Goal: Information Seeking & Learning: Learn about a topic

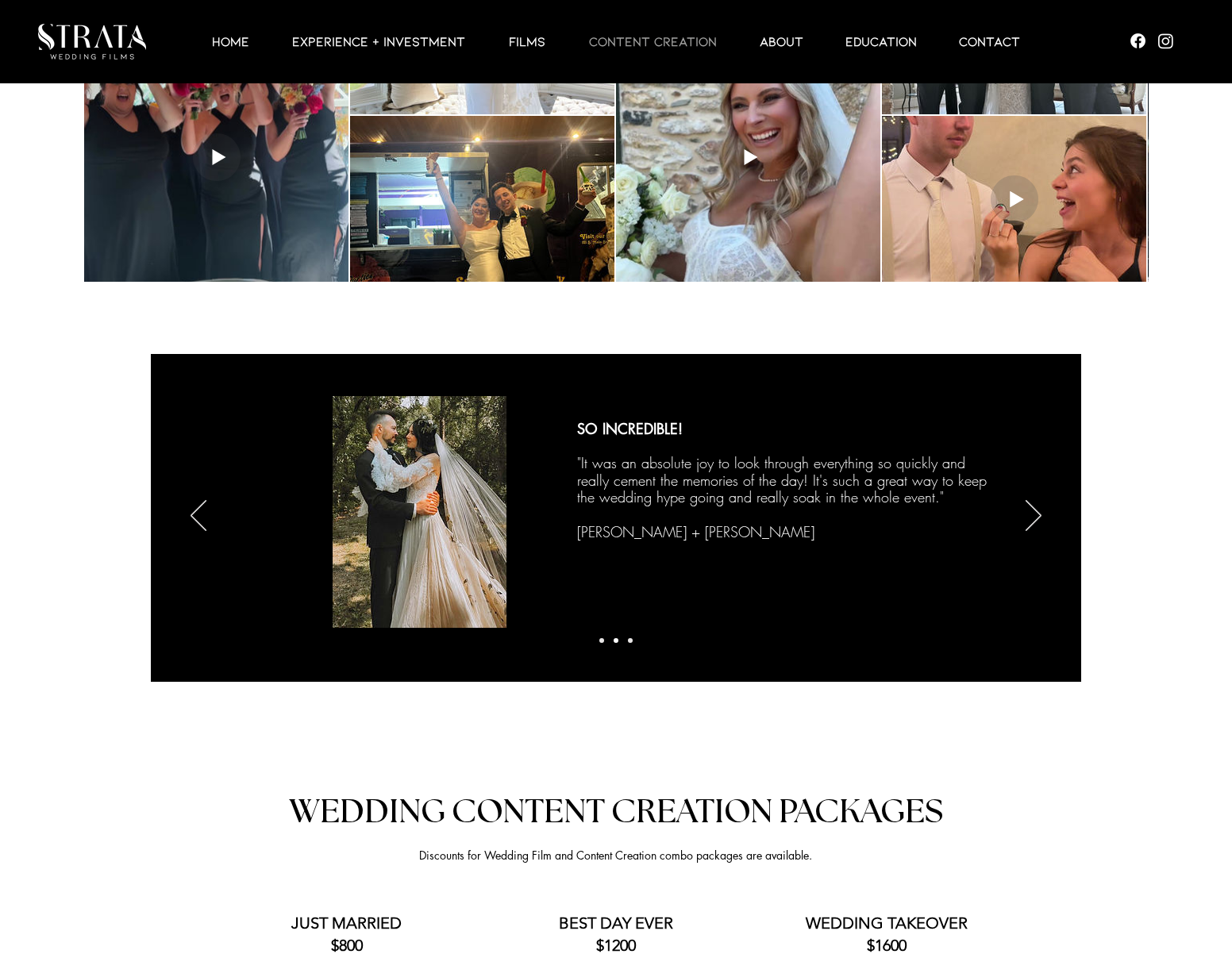
scroll to position [2844, 0]
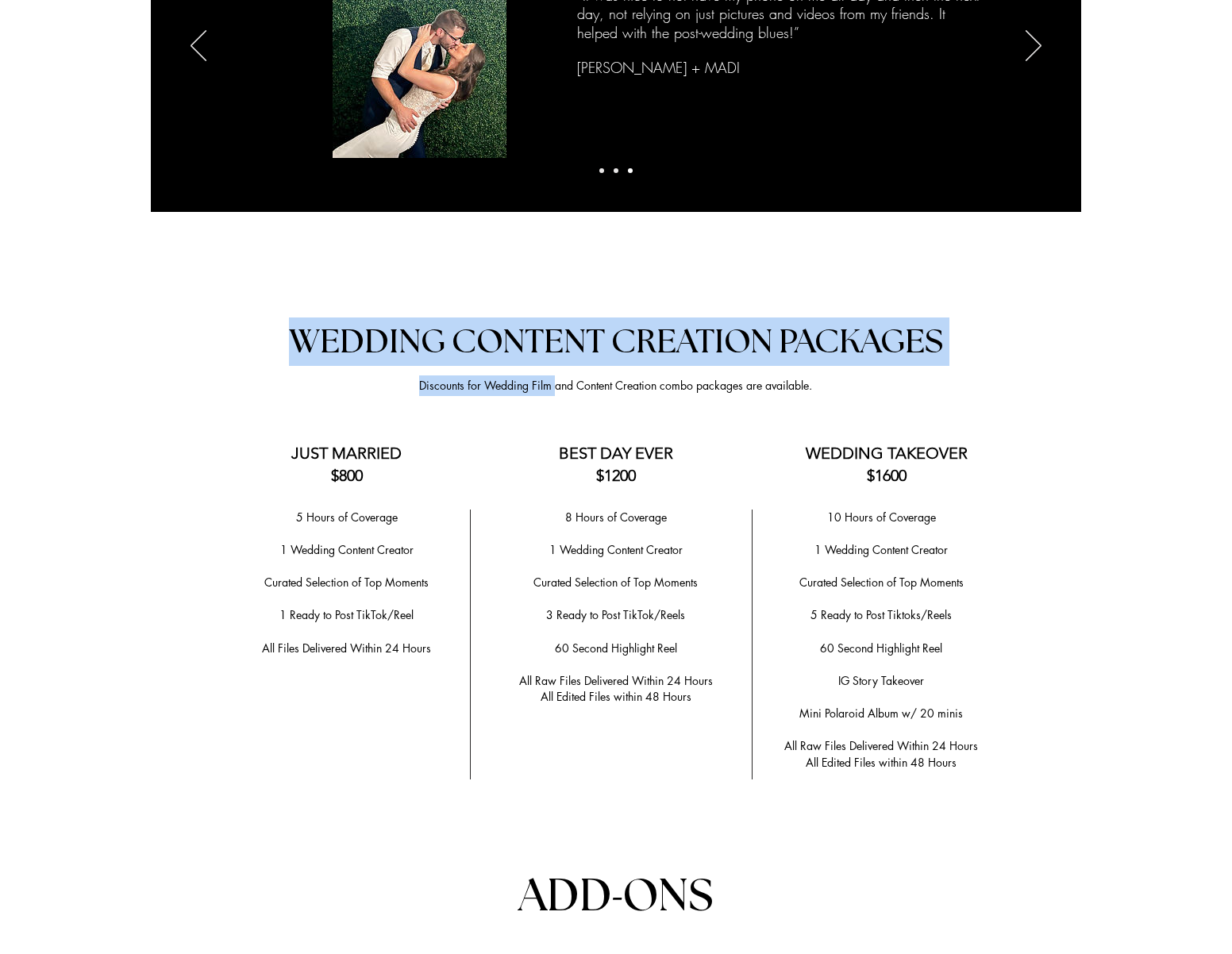
drag, startPoint x: 554, startPoint y: 387, endPoint x: 673, endPoint y: 377, distance: 119.4
click at [673, 377] on section "Anchor 2 WEDDING CONTENT CREATION PACKAGES Discounts for Wedding Film and Conte…" at bounding box center [616, 835] width 1232 height 1129
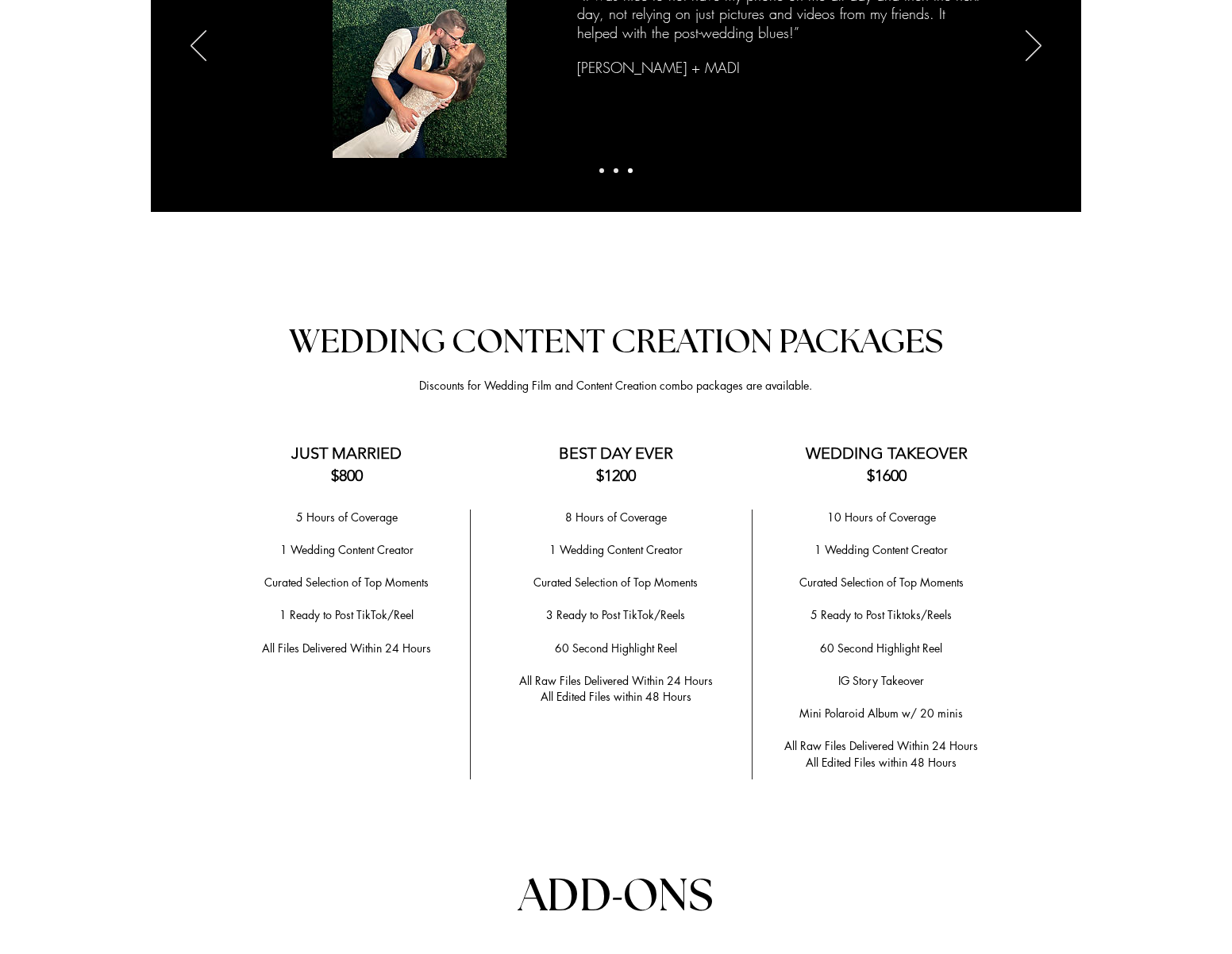
click at [660, 392] on span "Discounts for Wedding Film and Content Creation combo packages are available." at bounding box center [615, 385] width 393 height 15
drag, startPoint x: 520, startPoint y: 388, endPoint x: 690, endPoint y: 390, distance: 170.0
click at [690, 390] on span "Discounts for Wedding Film and Content Creation combo packages are available." at bounding box center [615, 385] width 393 height 15
click at [838, 391] on div at bounding box center [616, 835] width 1232 height 1129
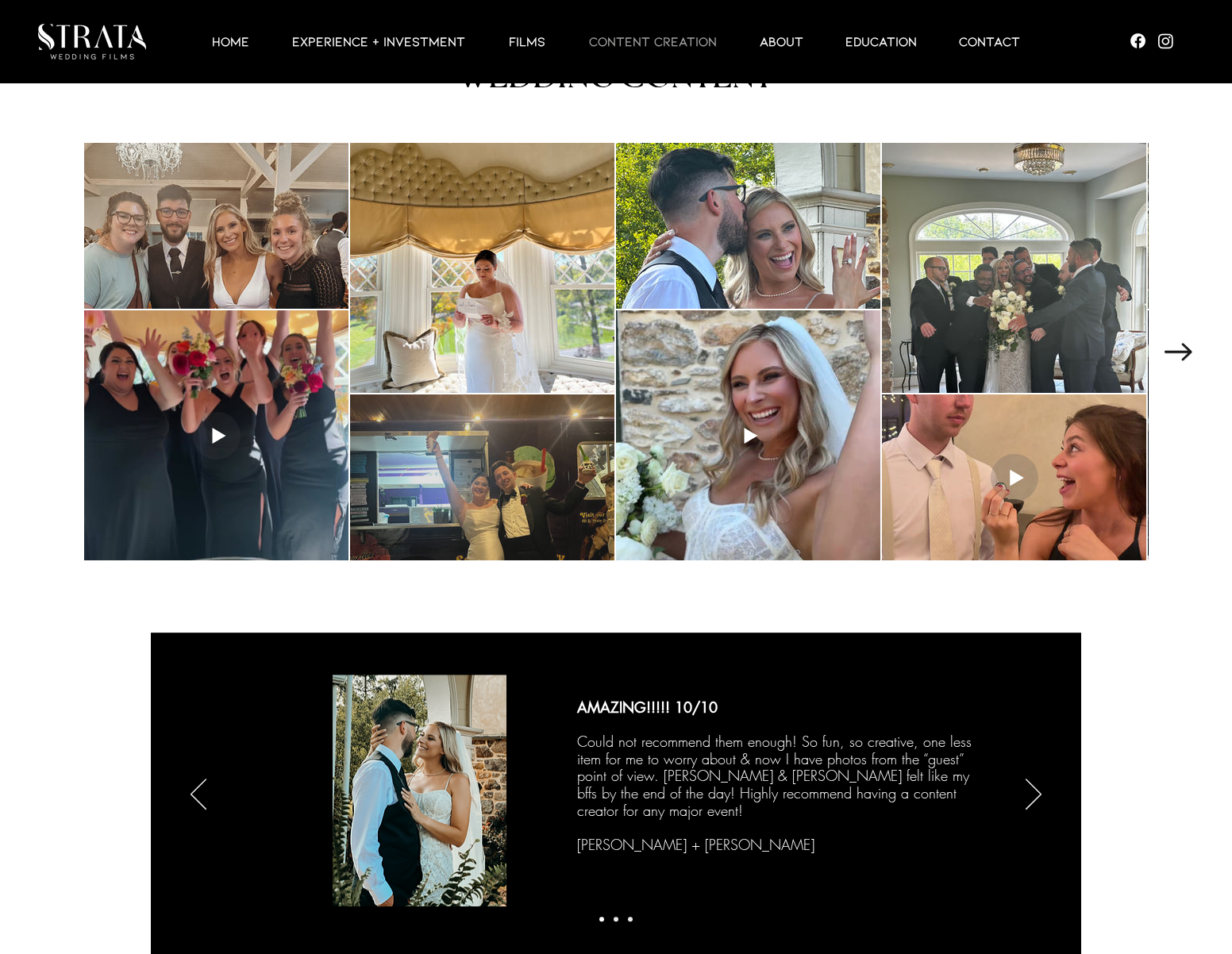
scroll to position [2095, 0]
click at [500, 494] on div at bounding box center [482, 477] width 264 height 166
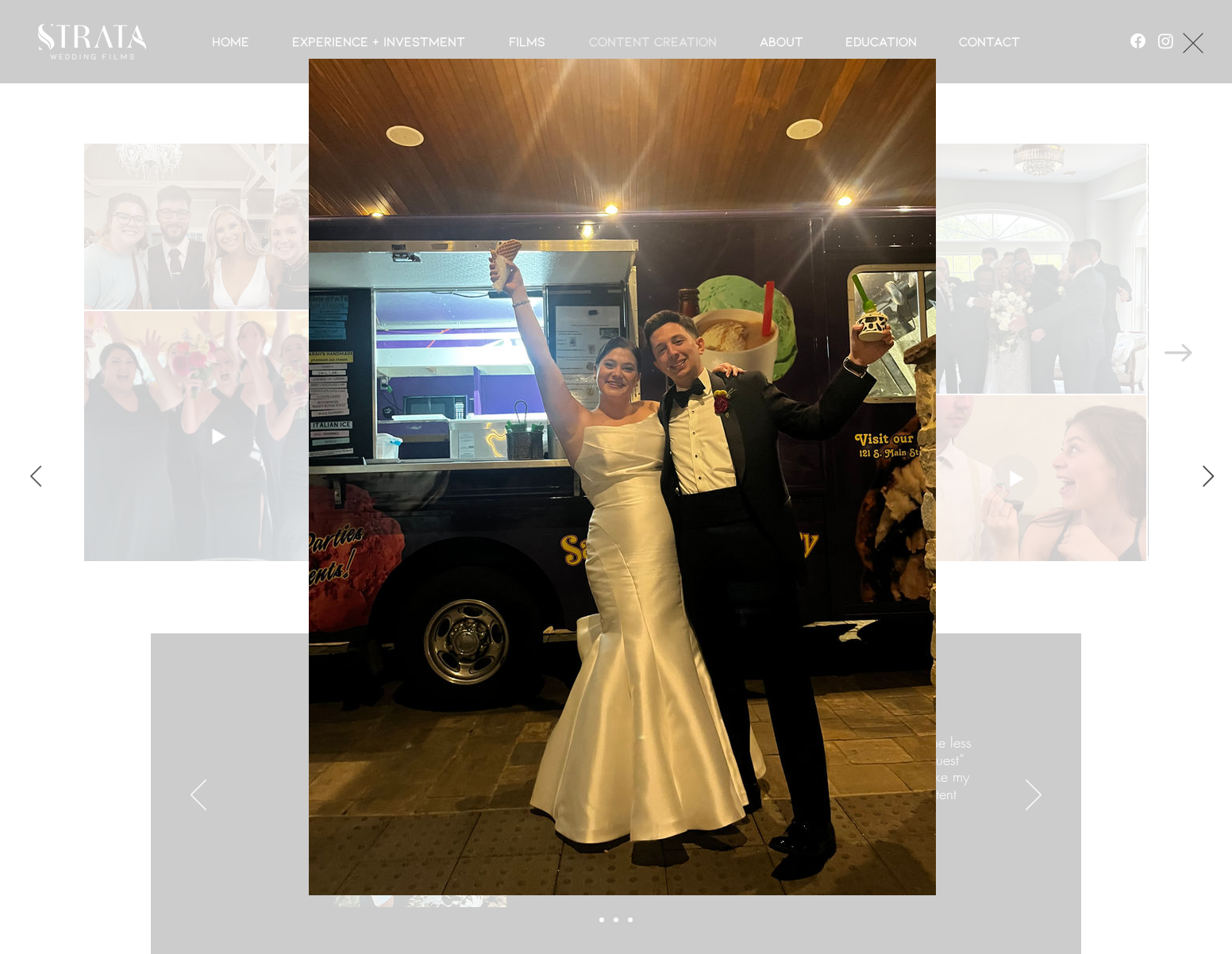
click at [1210, 479] on icon "Next Item" at bounding box center [1208, 475] width 11 height 21
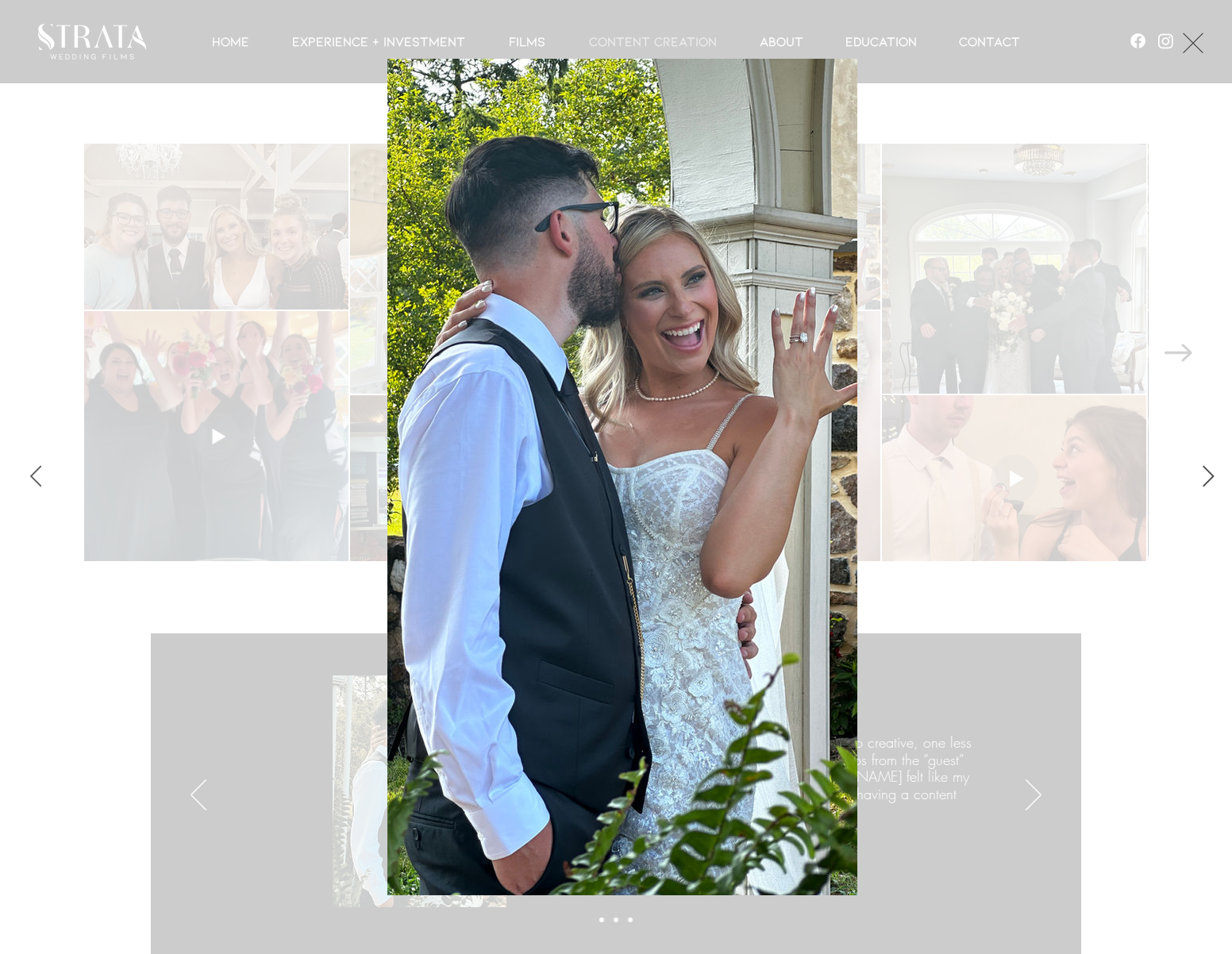
click at [1210, 479] on icon "Next Item" at bounding box center [1208, 475] width 11 height 21
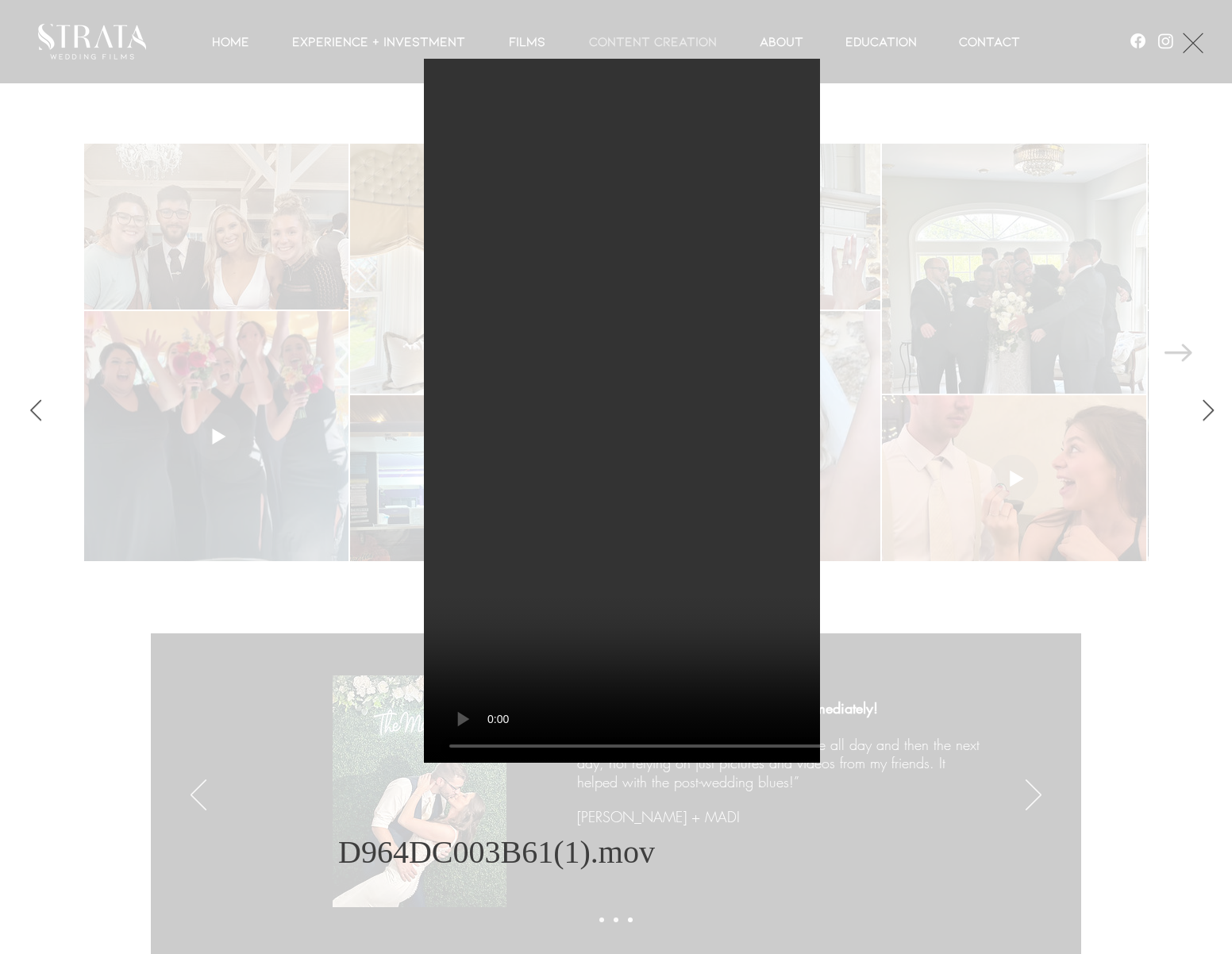
click at [1186, 50] on button "Exit expand mode" at bounding box center [1193, 41] width 30 height 35
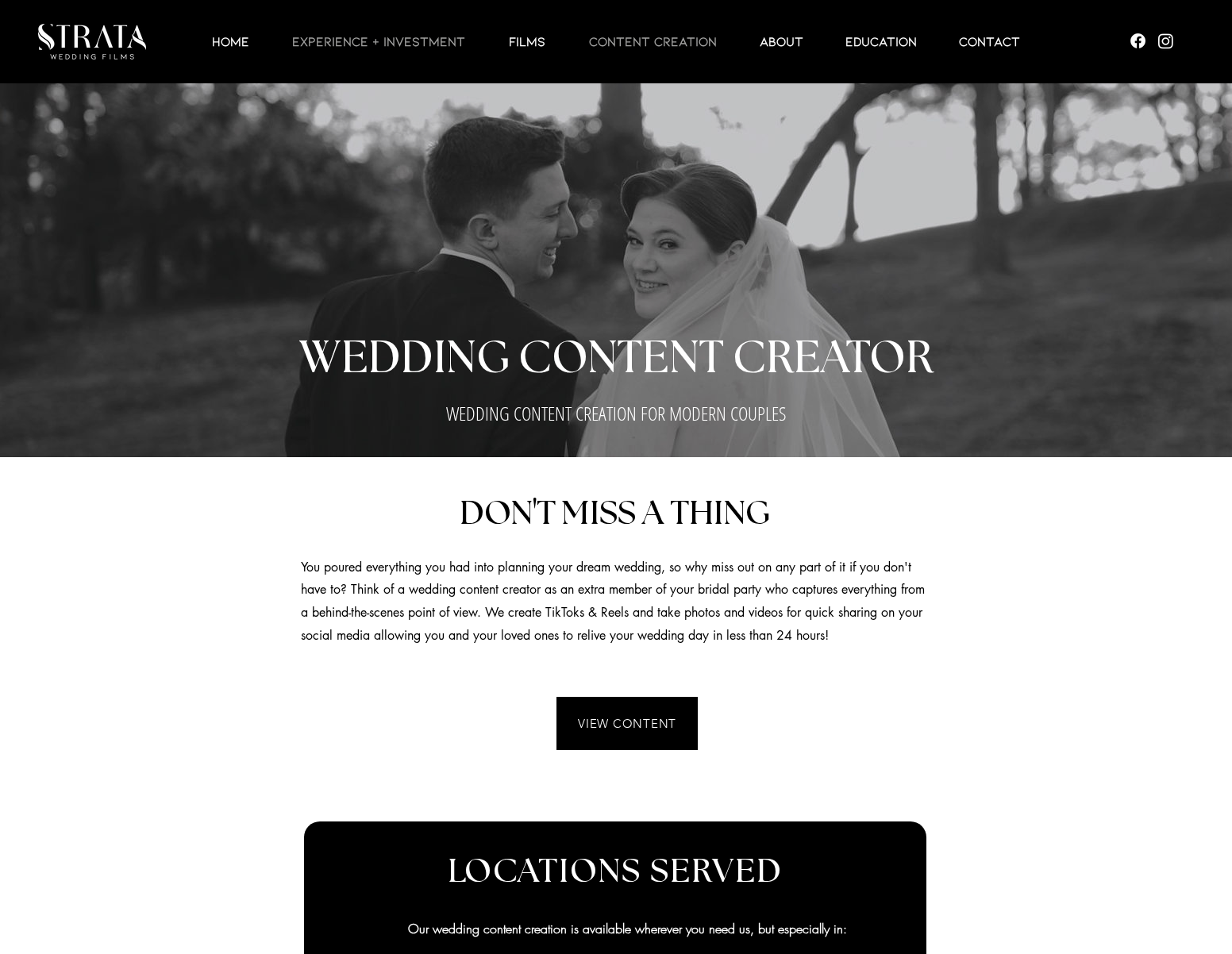
click at [345, 36] on p "EXPERIENCE + INVESTMENT" at bounding box center [378, 41] width 189 height 19
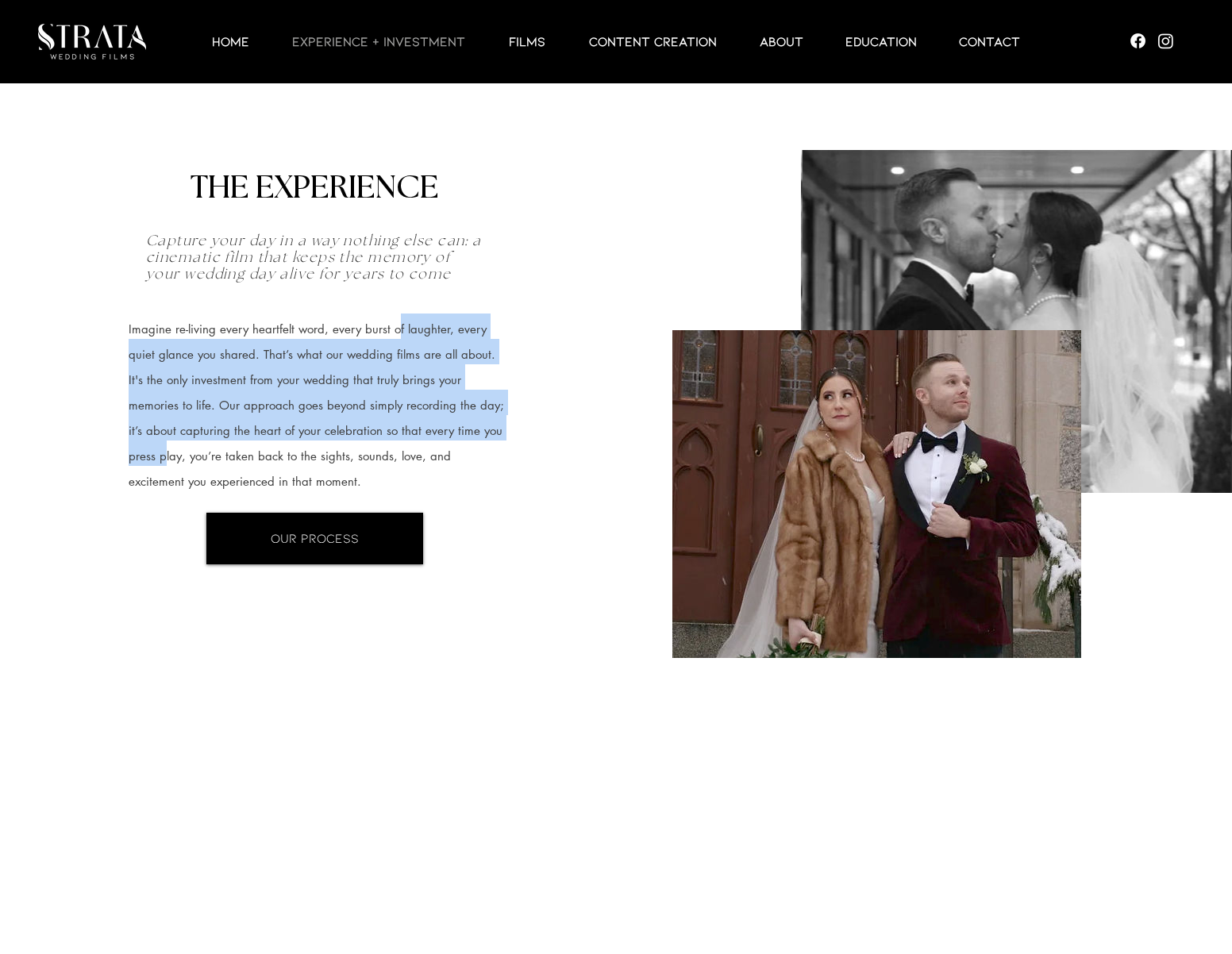
drag, startPoint x: 395, startPoint y: 324, endPoint x: 485, endPoint y: 419, distance: 130.9
click at [485, 419] on span "Imagine re-living every heartfelt word, every burst of laughter, every quiet gl…" at bounding box center [316, 398] width 375 height 188
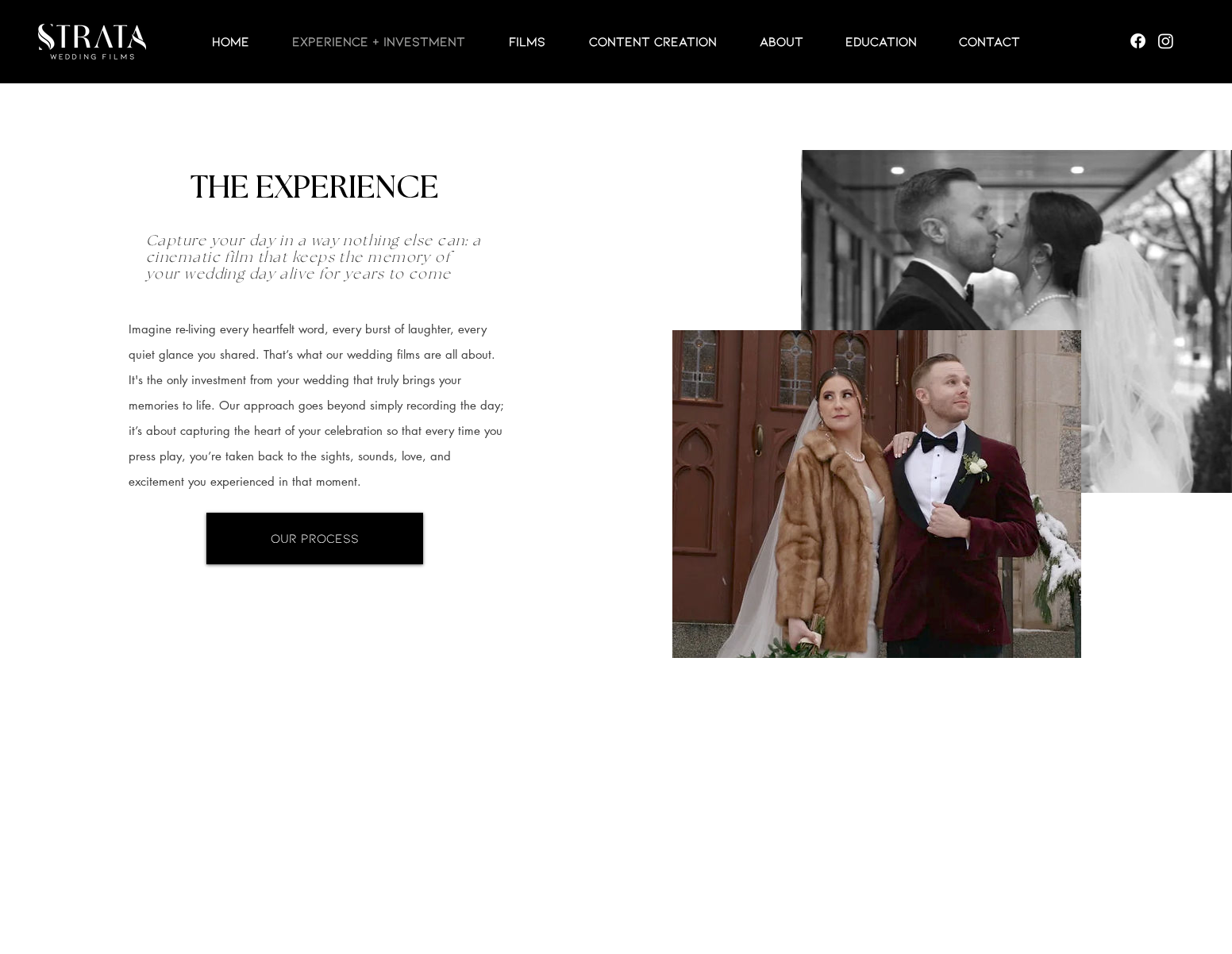
click at [484, 421] on span "Imagine re-living every heartfelt word, every burst of laughter, every quiet gl…" at bounding box center [316, 398] width 375 height 188
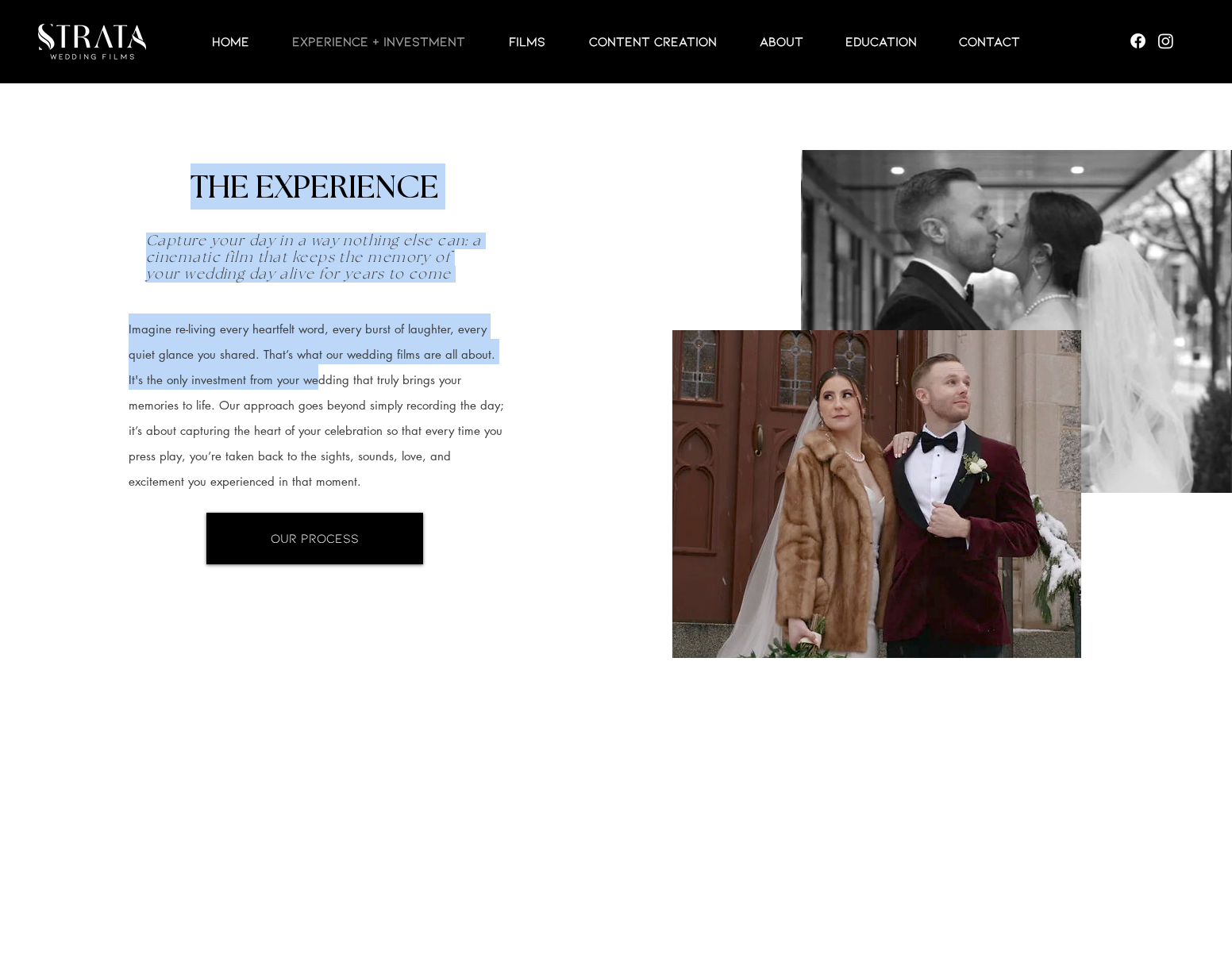
drag, startPoint x: 306, startPoint y: 378, endPoint x: 483, endPoint y: 499, distance: 214.4
click at [483, 499] on div "THE EXPERIENCE Capture your day in a way nothing else can: a cinematic film tha…" at bounding box center [411, 382] width 695 height 446
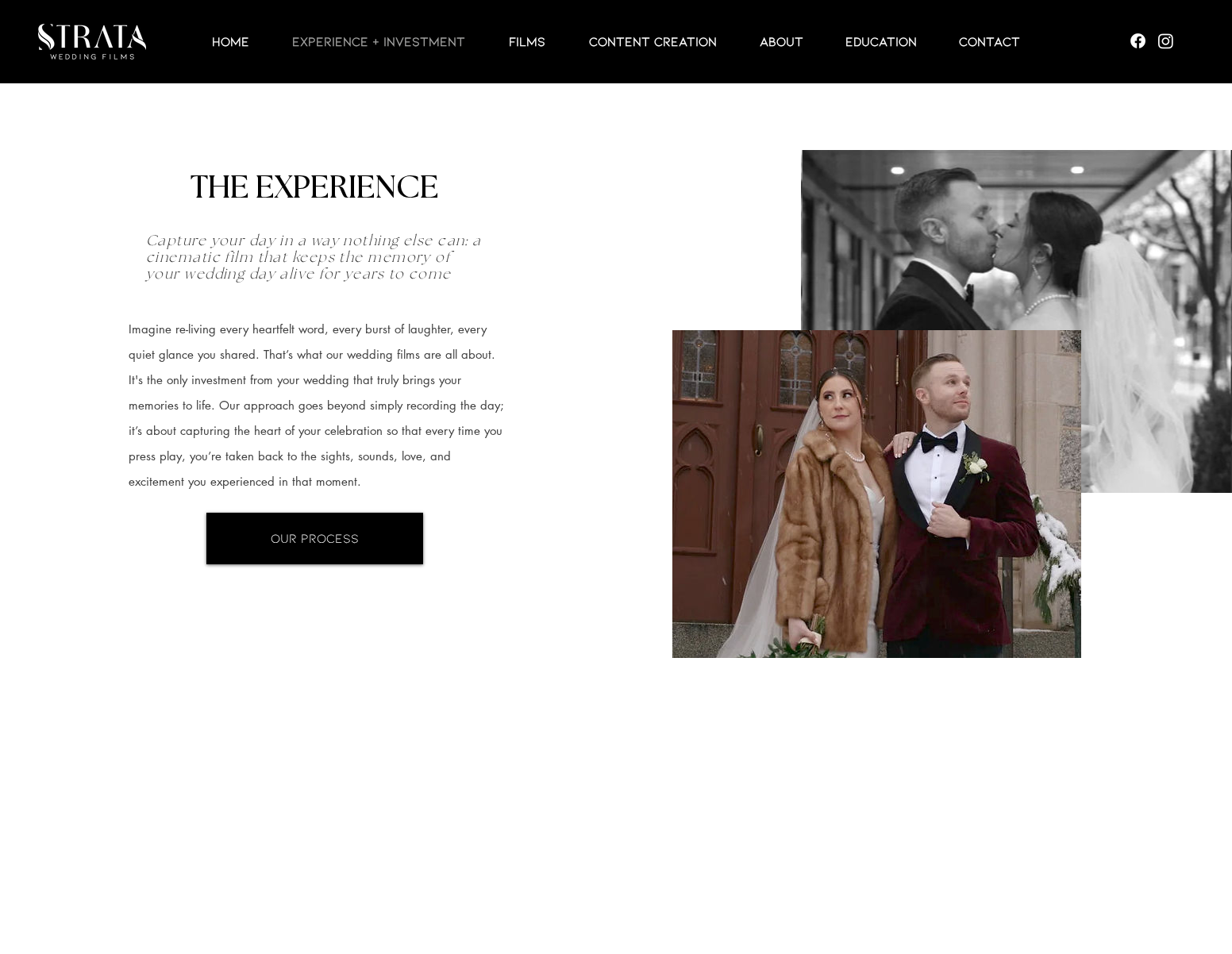
click at [501, 473] on p "Imagine re-living every heartfelt word, every burst of laughter, every quiet gl…" at bounding box center [317, 402] width 377 height 177
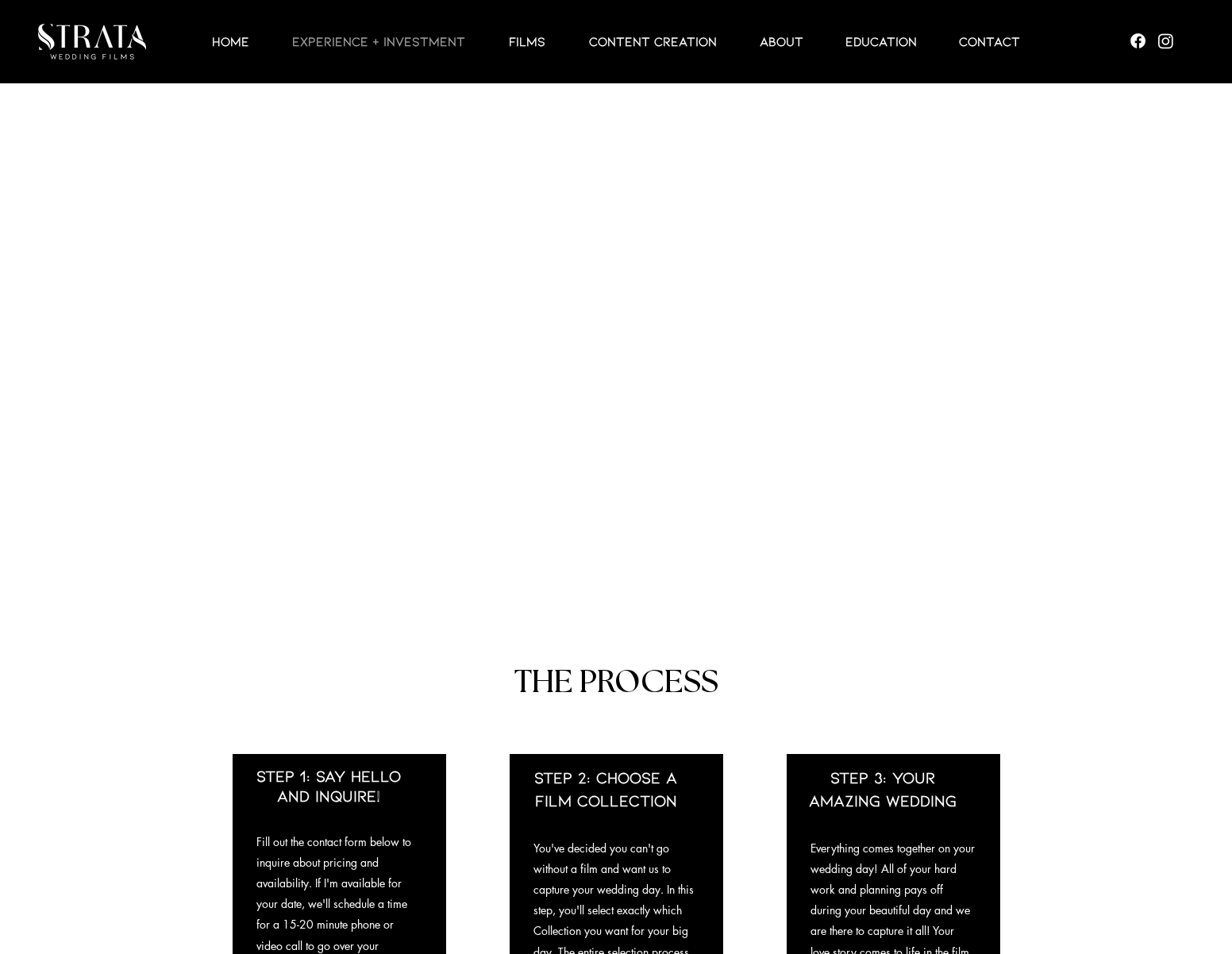
scroll to position [686, 0]
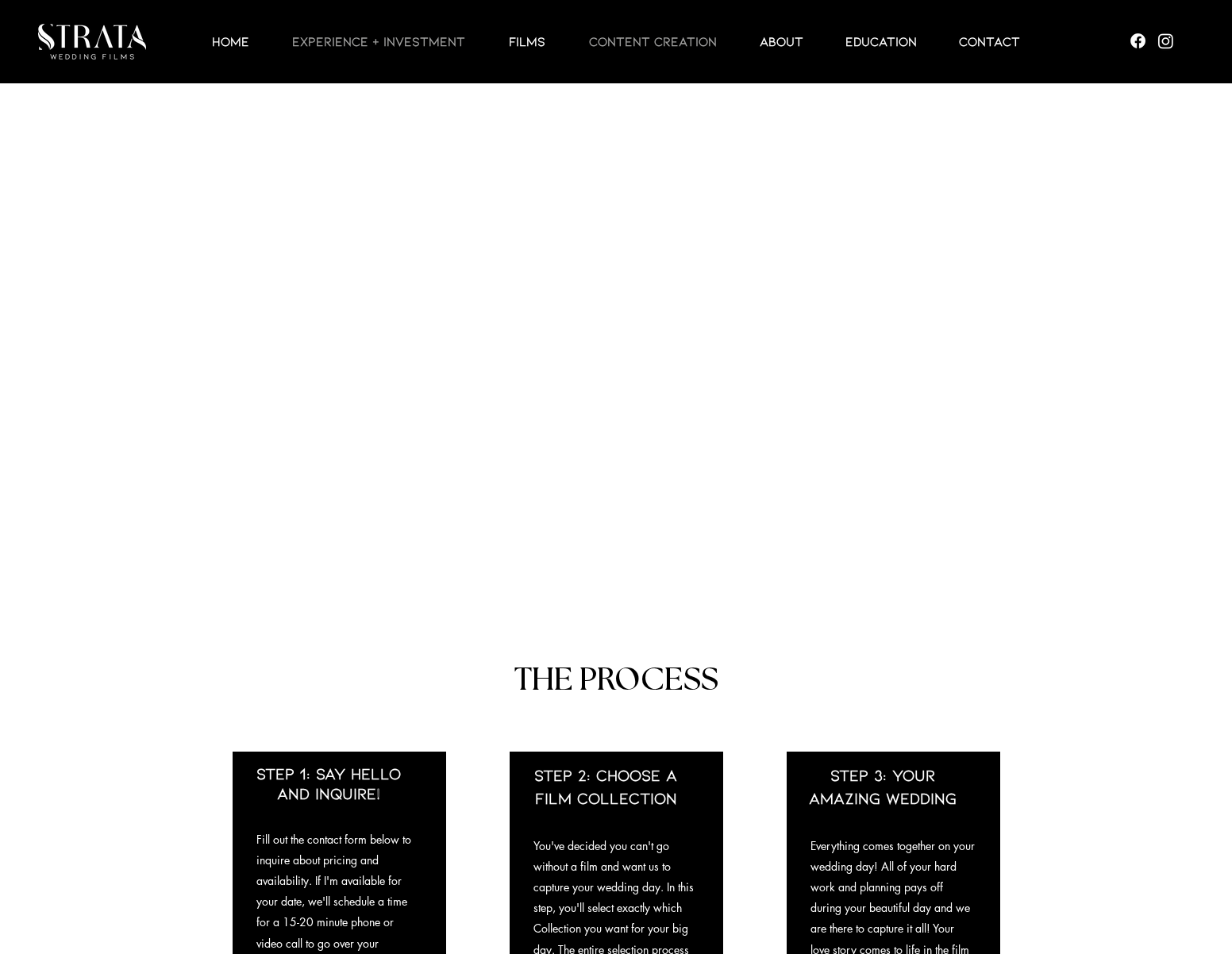
click at [673, 40] on p "CONTENT CREATION" at bounding box center [653, 41] width 144 height 19
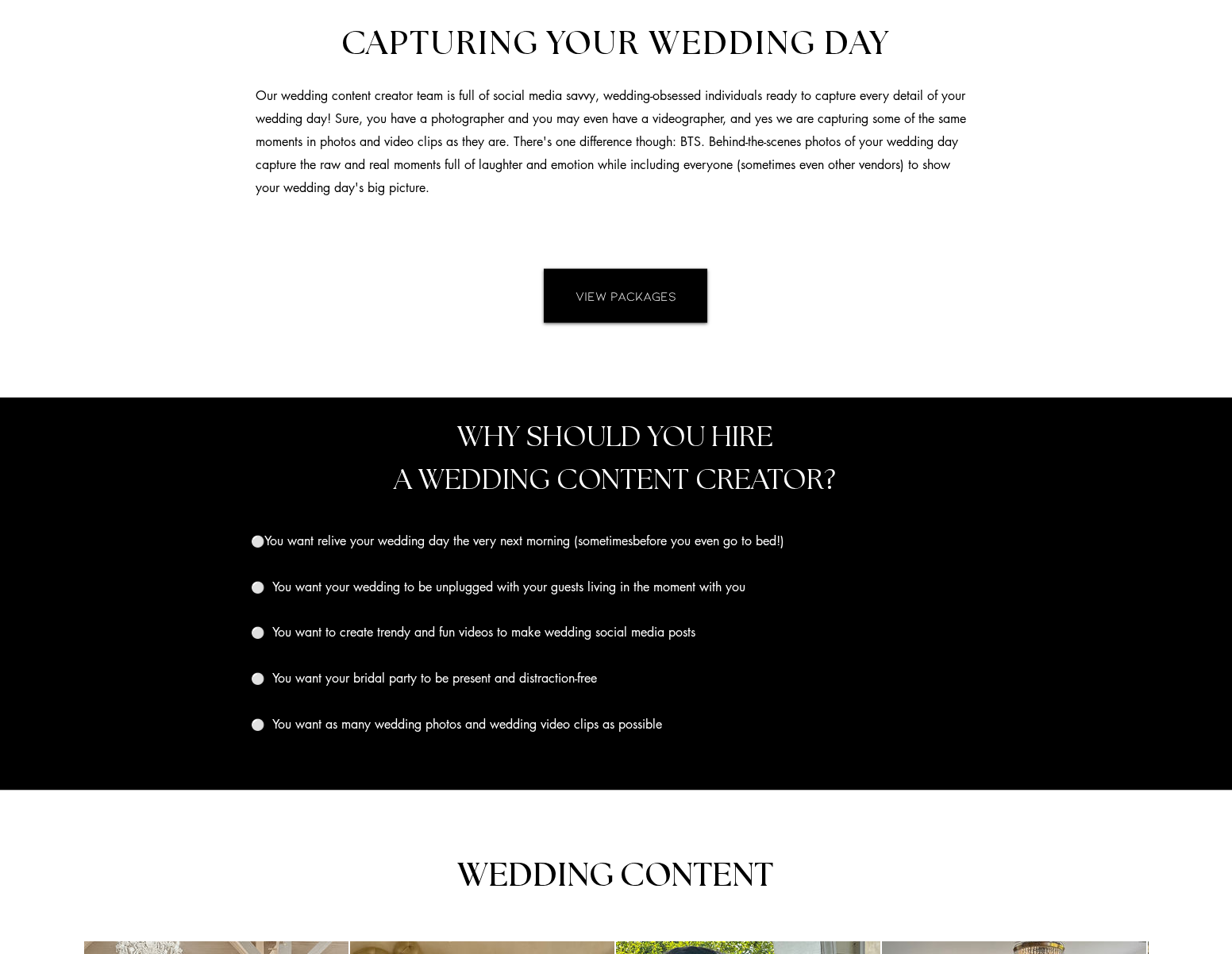
scroll to position [1346, 0]
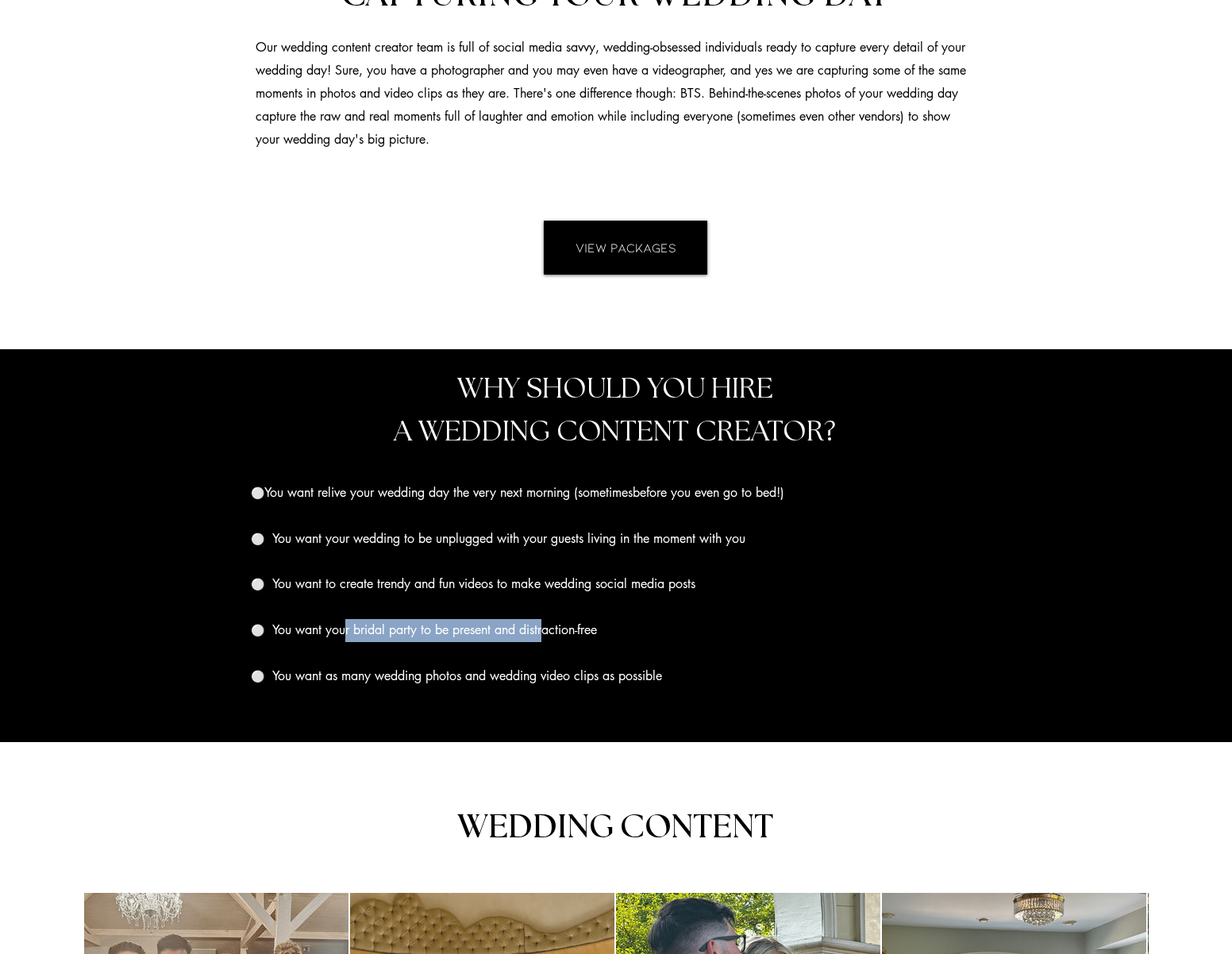
drag, startPoint x: 355, startPoint y: 635, endPoint x: 552, endPoint y: 637, distance: 197.0
click at [552, 637] on span "You want your bridal party to be present and distraction-free" at bounding box center [435, 630] width 325 height 17
drag, startPoint x: 369, startPoint y: 633, endPoint x: 614, endPoint y: 635, distance: 245.0
click at [614, 635] on p "⚪️ You want your bridal party to be present and distraction-free" at bounding box center [614, 630] width 727 height 23
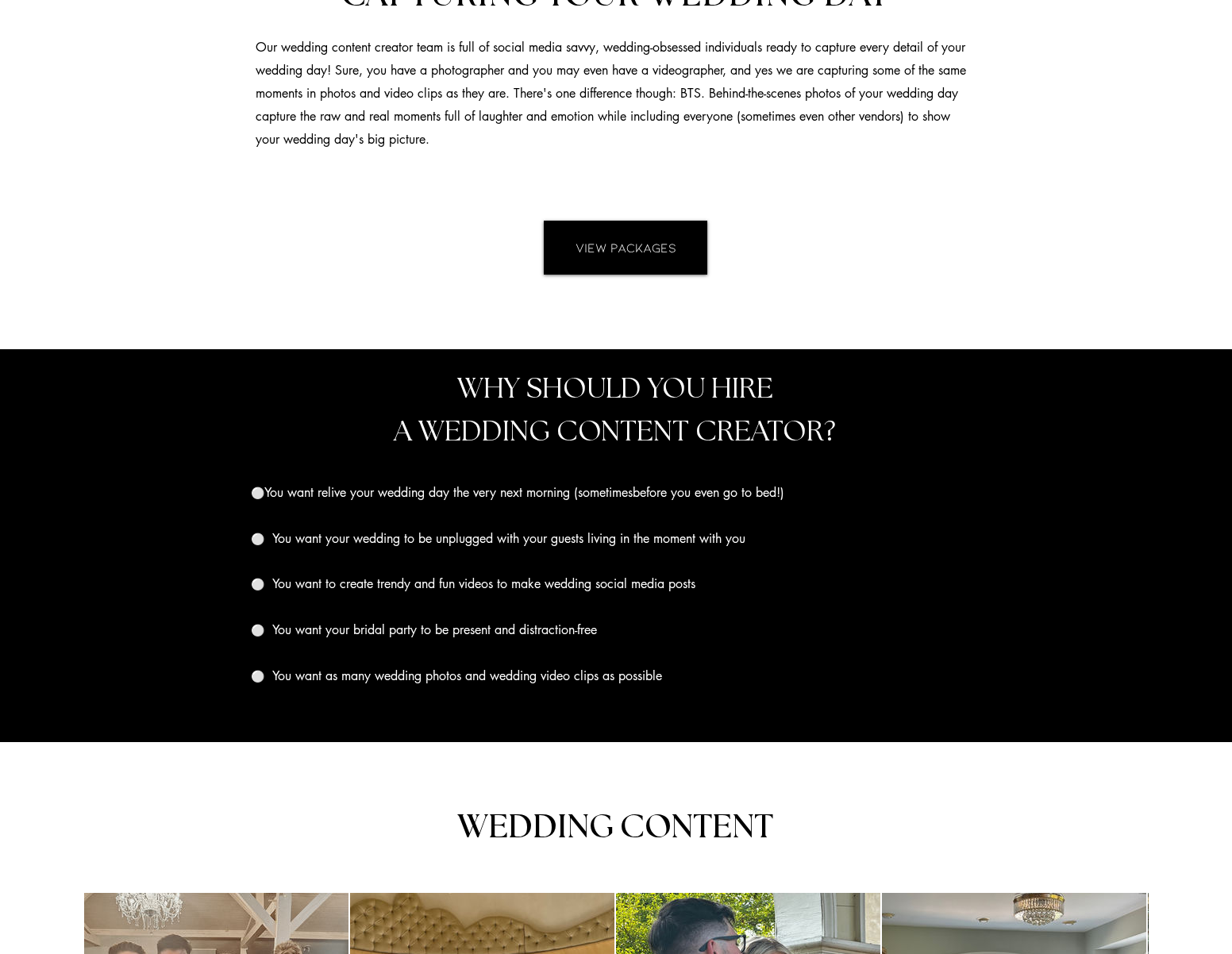
click at [614, 635] on p "⚪️ You want your bridal party to be present and distraction-free" at bounding box center [614, 630] width 727 height 23
drag, startPoint x: 363, startPoint y: 683, endPoint x: 685, endPoint y: 681, distance: 322.0
click at [685, 681] on p "⚪️ You want as many wedding photos and wedding video clips as possible" at bounding box center [614, 676] width 727 height 23
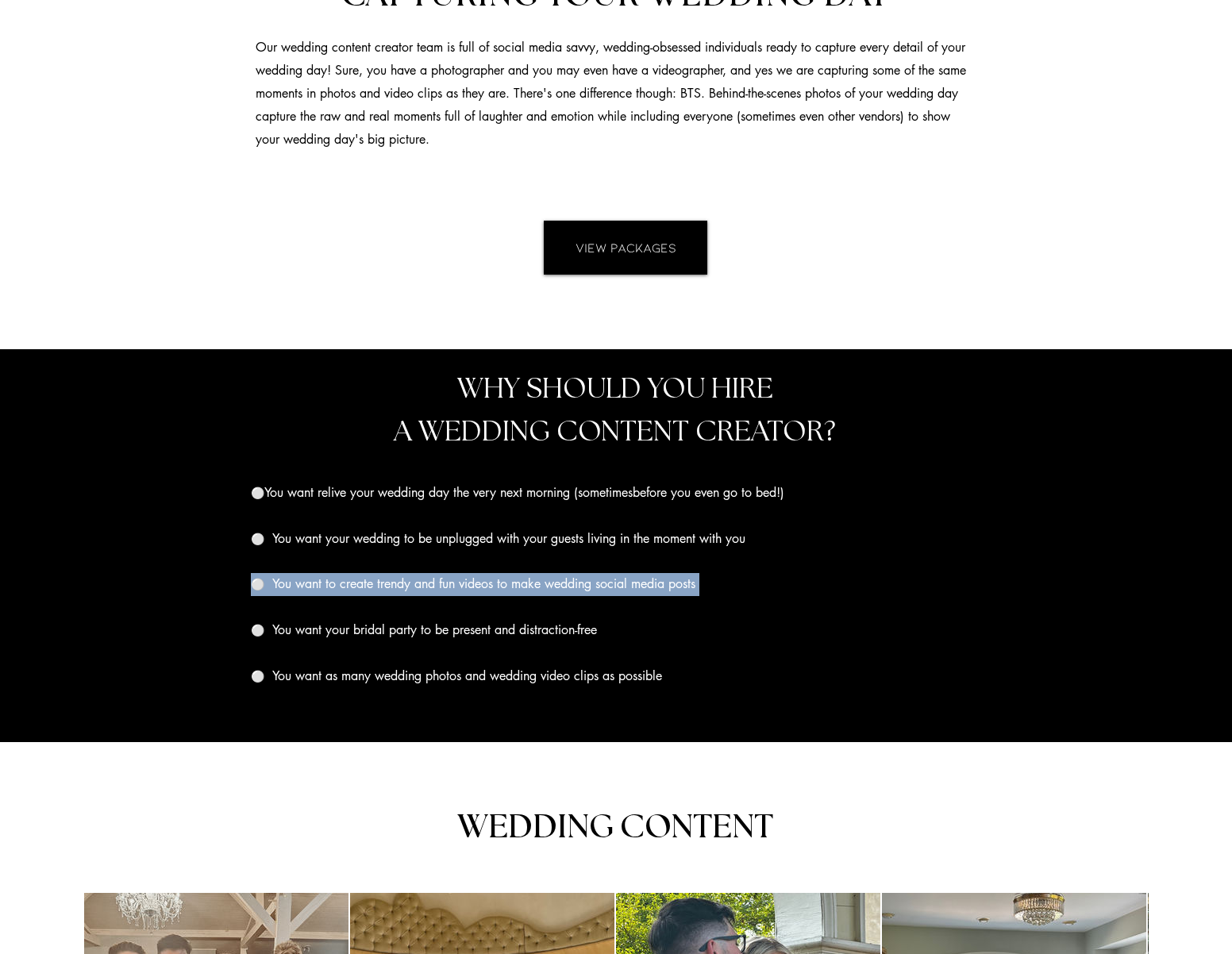
drag, startPoint x: 381, startPoint y: 562, endPoint x: 488, endPoint y: 613, distance: 118.5
click at [488, 613] on div "⚪️ You want relive your wedding day the very next morning (sometimes before you…" at bounding box center [614, 588] width 727 height 213
click at [488, 613] on p "​" at bounding box center [614, 607] width 727 height 23
